Goal: Information Seeking & Learning: Learn about a topic

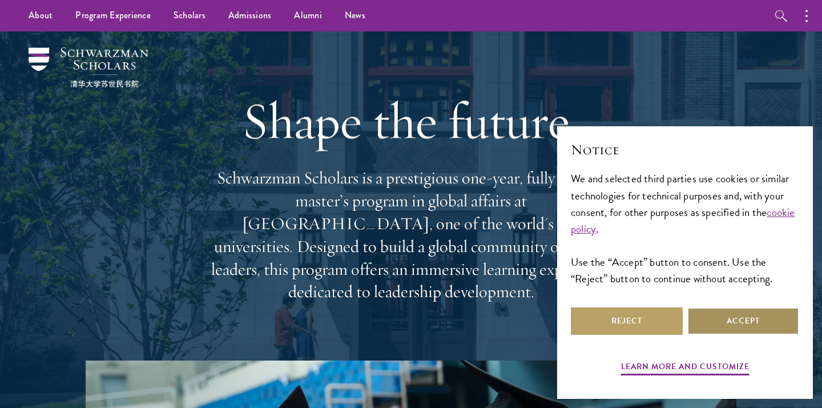
click at [734, 323] on button "Accept" at bounding box center [744, 320] width 112 height 27
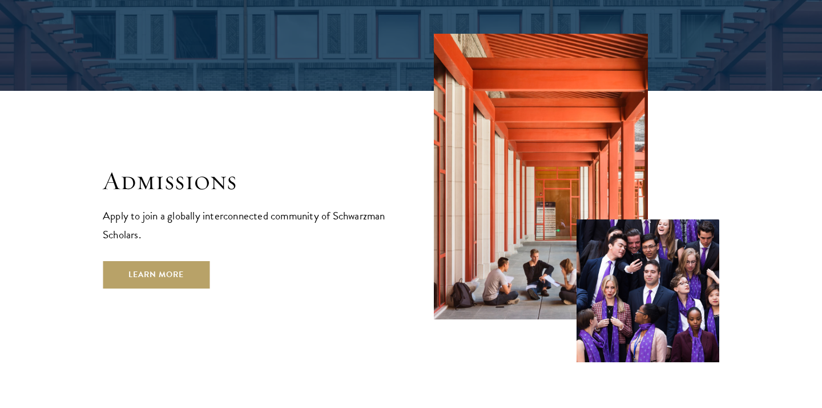
scroll to position [1843, 0]
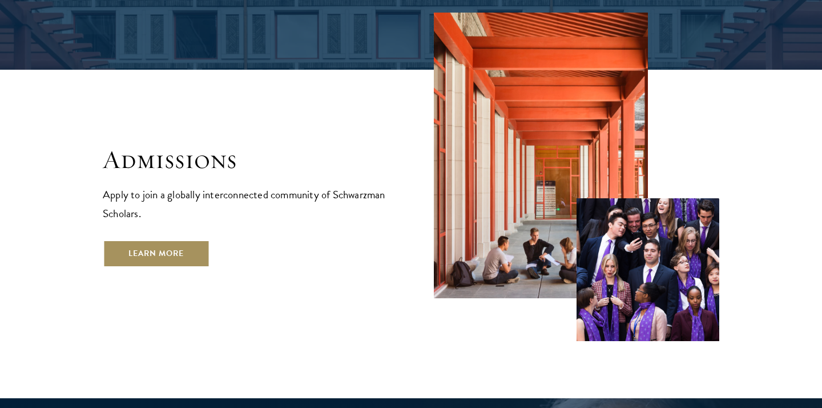
click at [179, 240] on link "Learn More" at bounding box center [156, 253] width 107 height 27
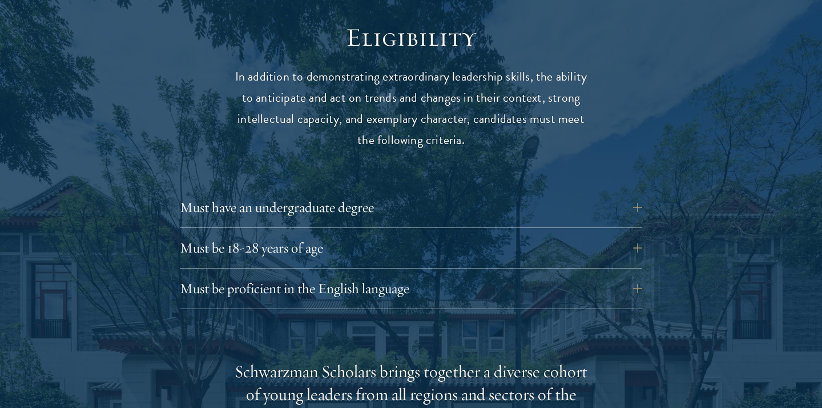
scroll to position [1531, 0]
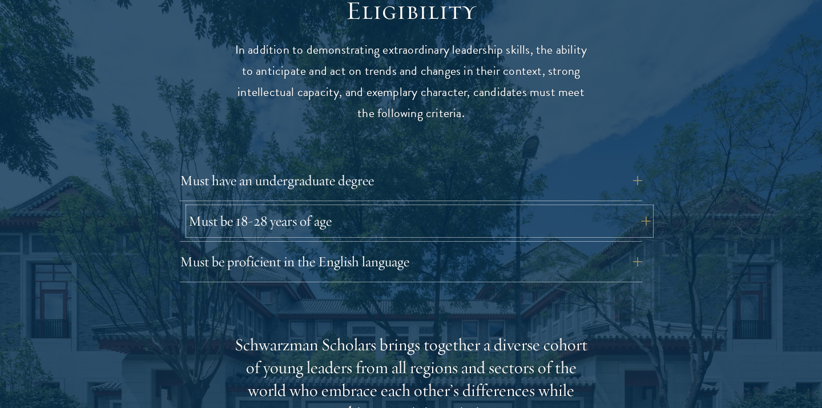
click at [474, 208] on button "Must be 18-28 years of age" at bounding box center [419, 220] width 463 height 27
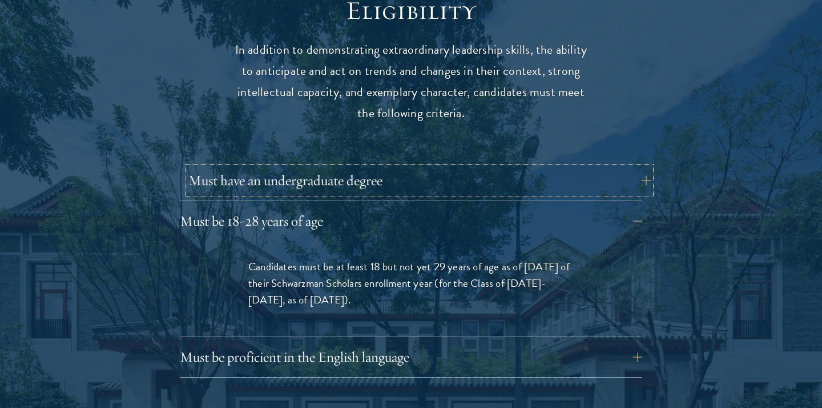
click at [552, 167] on button "Must have an undergraduate degree" at bounding box center [419, 180] width 463 height 27
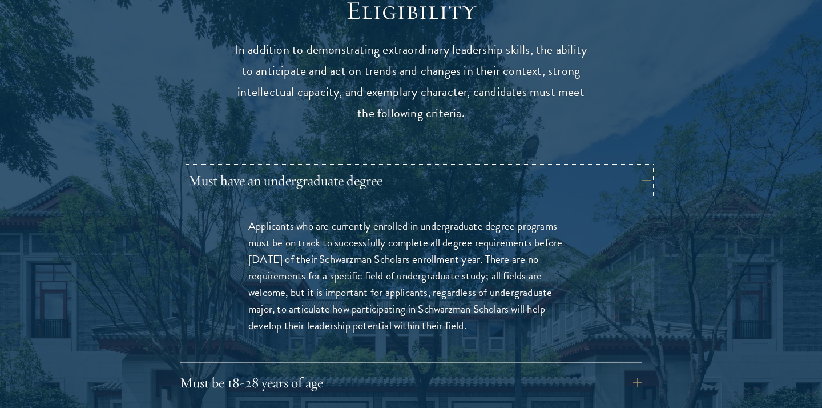
click at [550, 167] on button "Must have an undergraduate degree" at bounding box center [419, 180] width 463 height 27
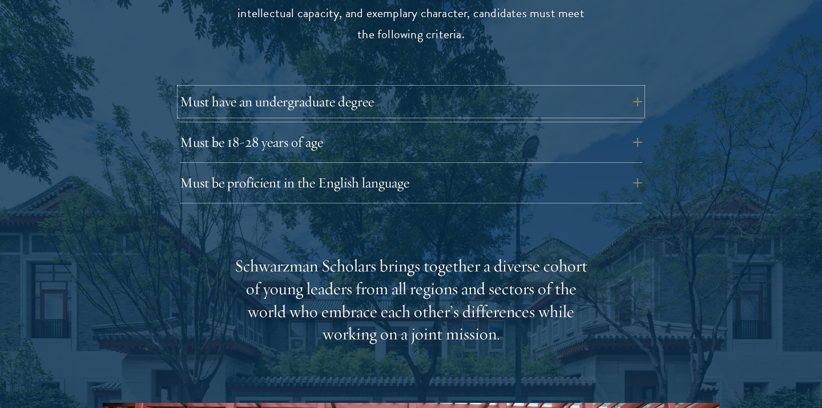
scroll to position [1612, 0]
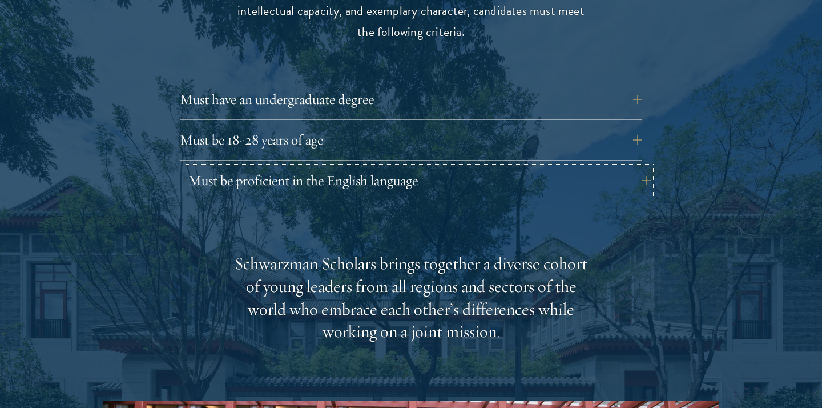
click at [544, 167] on button "Must be proficient in the English language" at bounding box center [419, 180] width 463 height 27
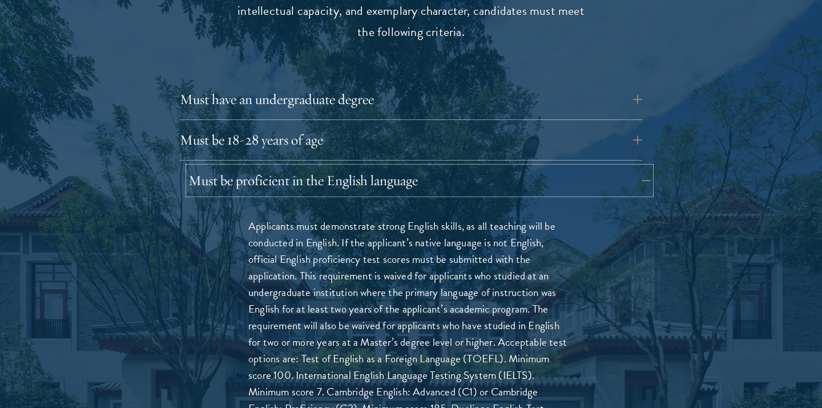
click at [544, 167] on button "Must be proficient in the English language" at bounding box center [419, 180] width 463 height 27
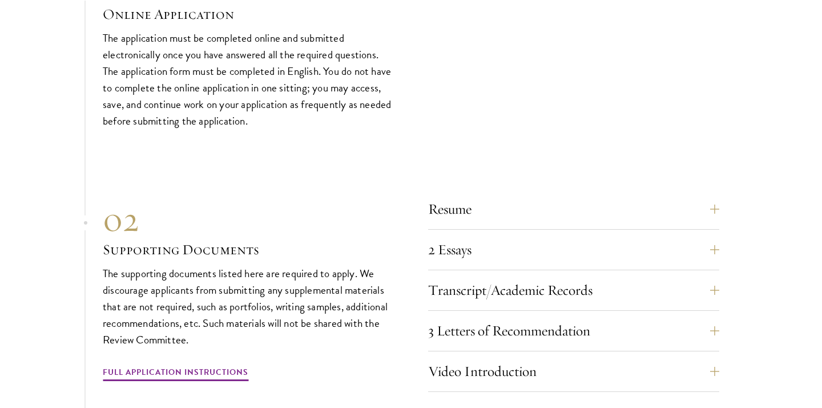
scroll to position [3482, 0]
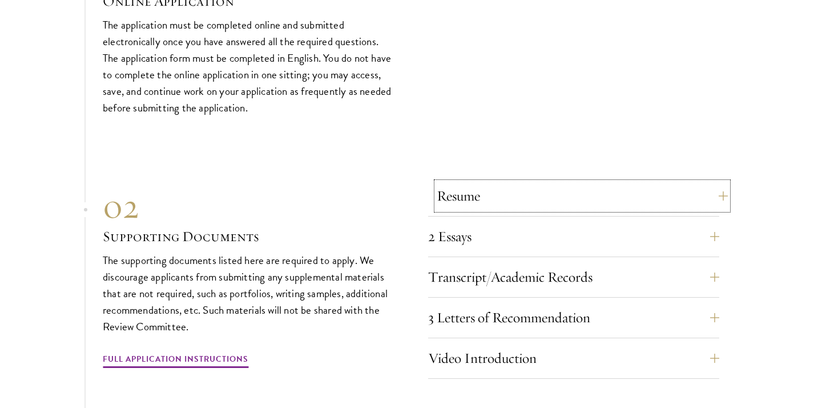
click at [564, 182] on button "Resume" at bounding box center [582, 195] width 291 height 27
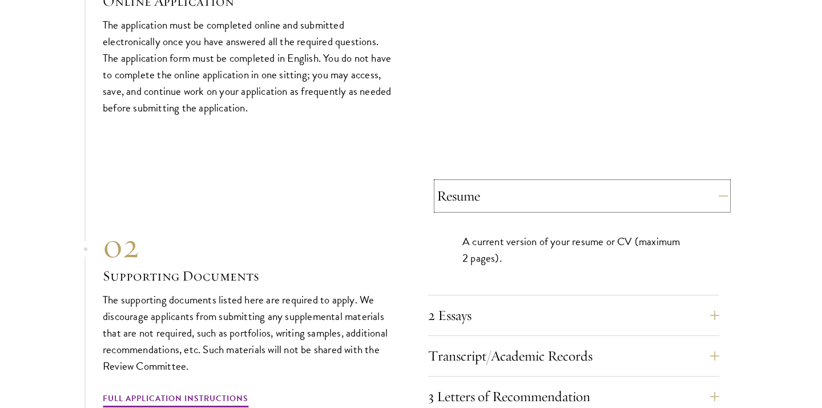
click at [564, 182] on button "Resume" at bounding box center [582, 195] width 291 height 27
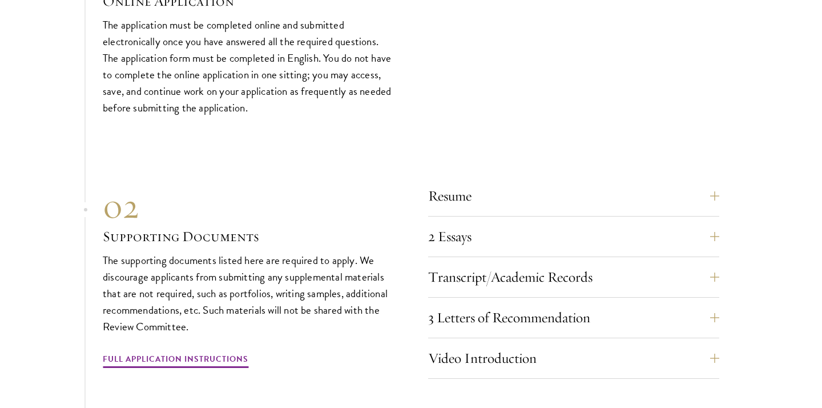
click at [525, 237] on div "Resume A current version of your resume or CV (maximum 2 pages). 2 Essays The t…" at bounding box center [573, 280] width 291 height 196
click at [533, 227] on button "2 Essays" at bounding box center [582, 236] width 291 height 27
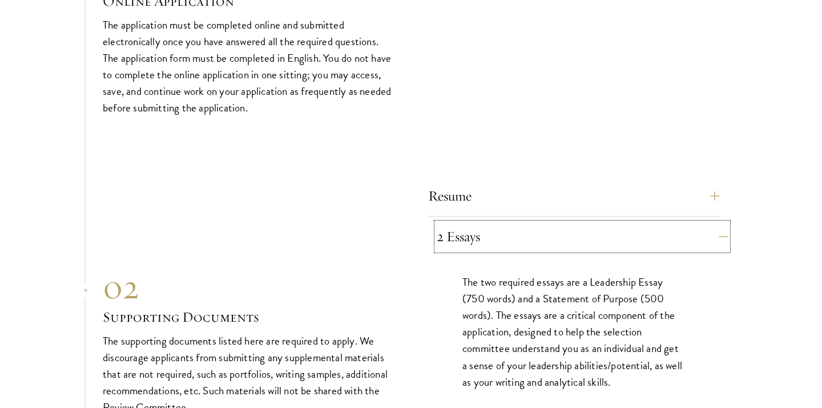
click at [533, 227] on button "2 Essays" at bounding box center [582, 236] width 291 height 27
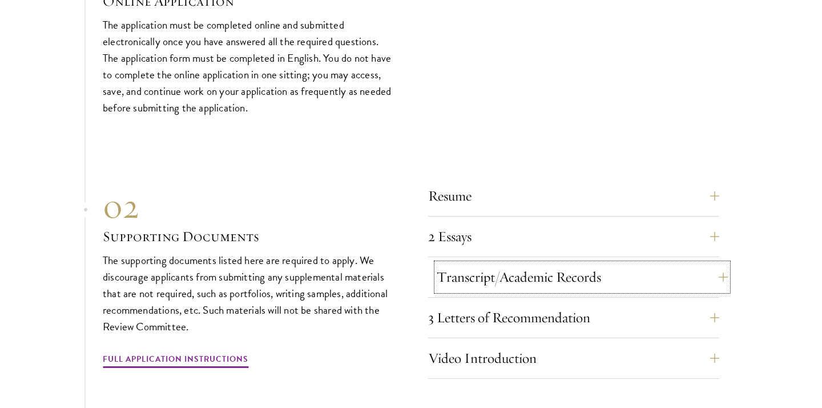
click at [578, 263] on button "Transcript/Academic Records" at bounding box center [582, 276] width 291 height 27
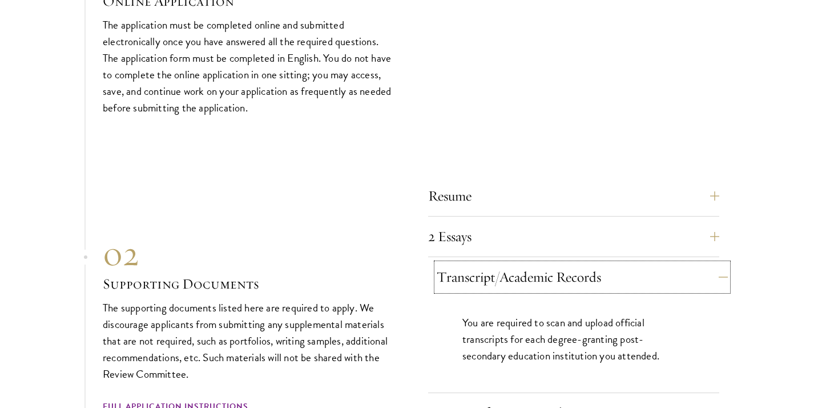
click at [578, 263] on button "Transcript/Academic Records" at bounding box center [582, 276] width 291 height 27
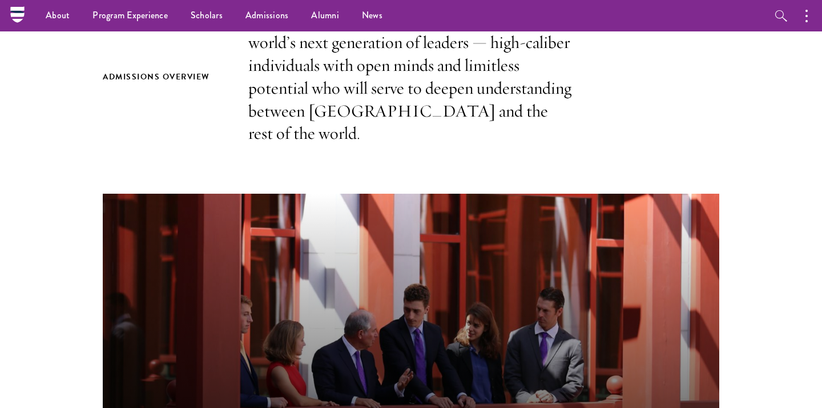
scroll to position [0, 0]
